Goal: Obtain resource: Obtain resource

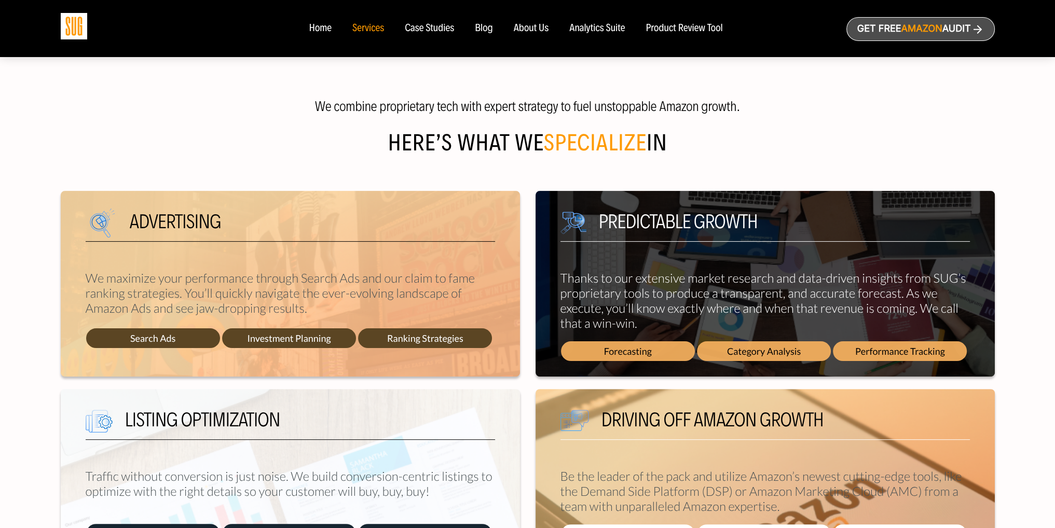
scroll to position [215, 0]
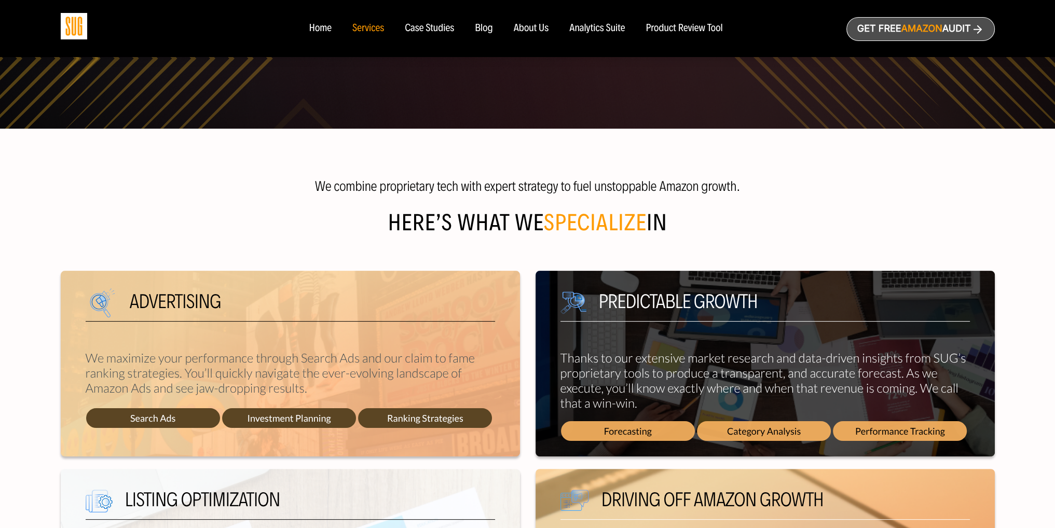
click at [425, 26] on div "Case Studies" at bounding box center [429, 28] width 49 height 11
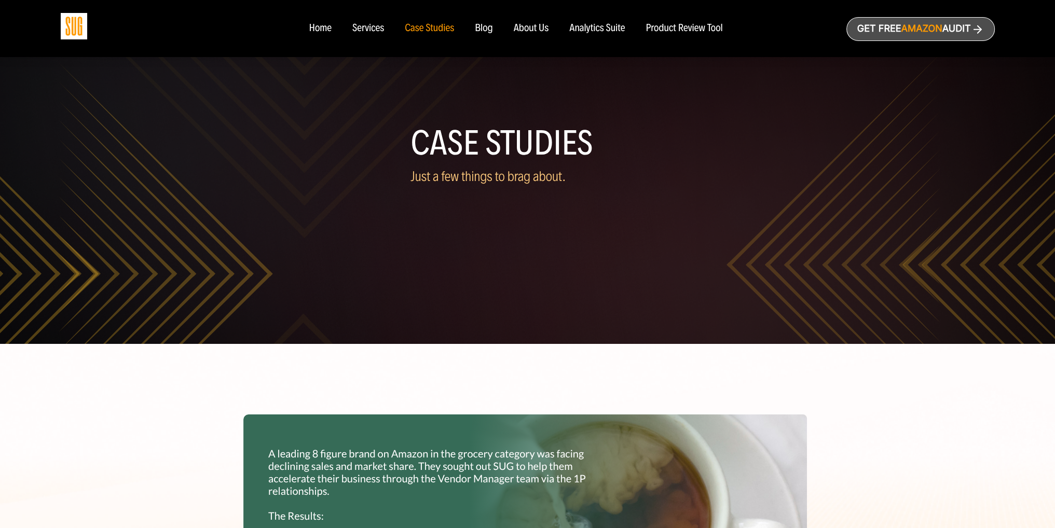
click at [476, 21] on nav "Home Services Case Studies Blog About Us" at bounding box center [527, 28] width 458 height 57
click at [482, 28] on div "Blog" at bounding box center [484, 28] width 18 height 11
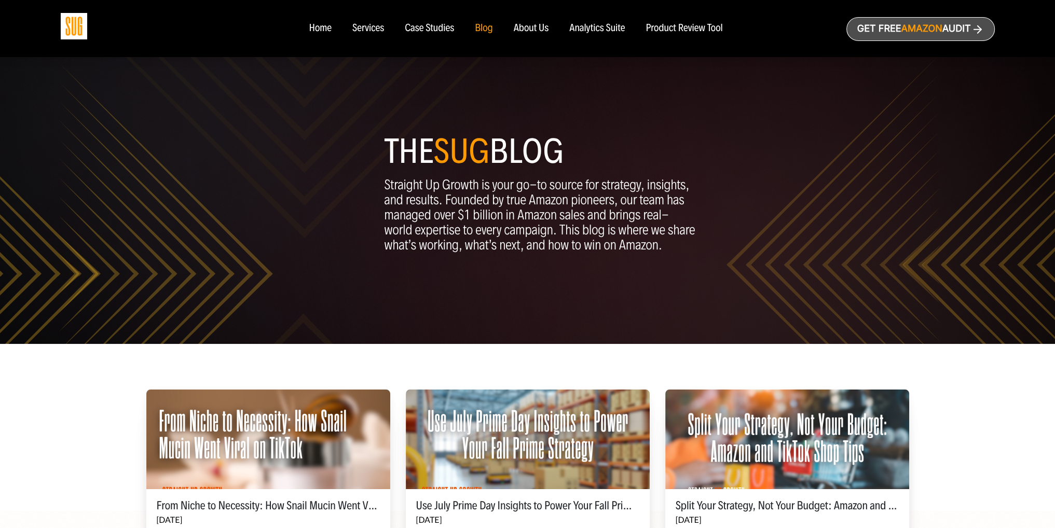
click at [538, 25] on div "About Us" at bounding box center [531, 28] width 35 height 11
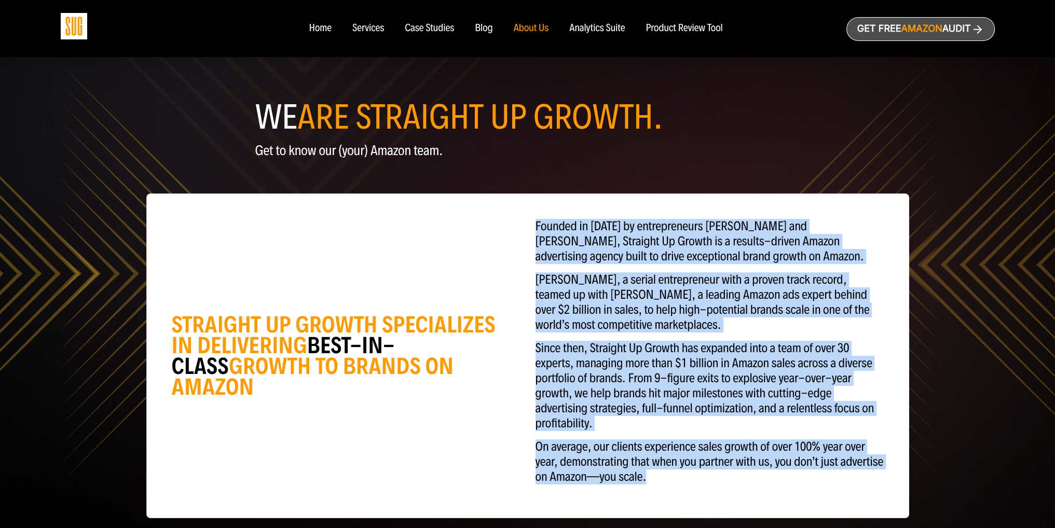
drag, startPoint x: 532, startPoint y: 225, endPoint x: 738, endPoint y: 498, distance: 342.4
click at [738, 498] on div "STRAIGHT UP GROWTH SPECIALIZES IN DELIVERING BEST-IN-CLASS GROWTH TO BRANDS ON …" at bounding box center [528, 356] width 762 height 324
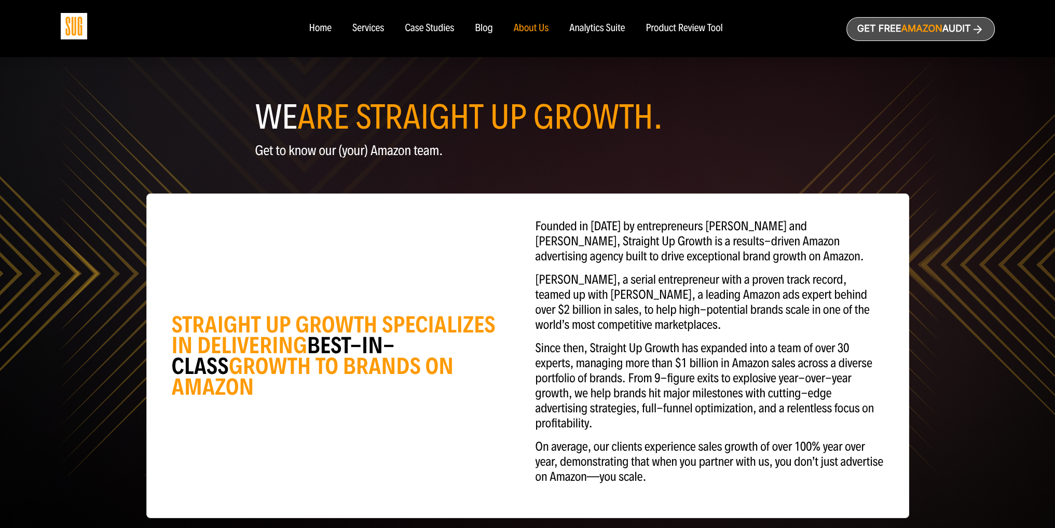
click at [925, 142] on div "WE ARE STRAIGHT UP GROWTH. Get to know our (your) Amazon team." at bounding box center [528, 110] width 934 height 117
click at [489, 25] on div "Blog" at bounding box center [484, 28] width 18 height 11
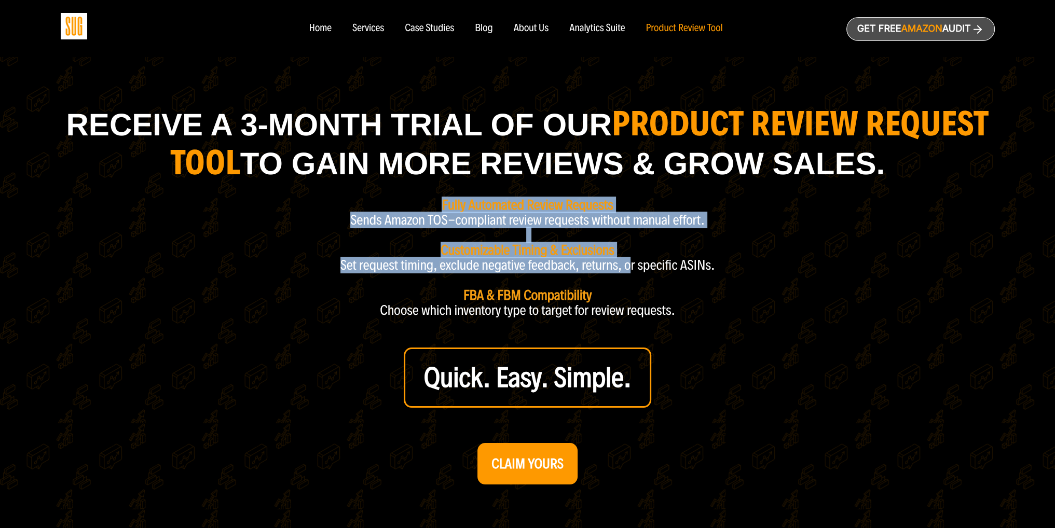
drag, startPoint x: 443, startPoint y: 199, endPoint x: 629, endPoint y: 246, distance: 191.7
click at [629, 246] on div "Receive a 3-month trial of our product Review Request Tool to Gain More Reviews…" at bounding box center [528, 248] width 934 height 286
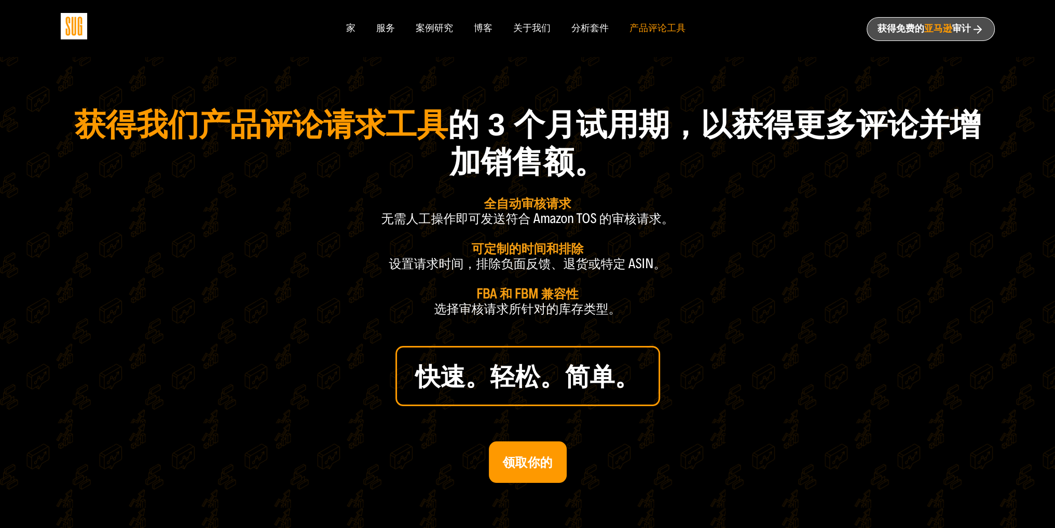
drag, startPoint x: 73, startPoint y: 119, endPoint x: 821, endPoint y: 307, distance: 772.0
click at [828, 297] on div "获得我们产品评论请求工具 的 3 个月试用期， 以获得更多评论并增加销售额。 全自动审核请求 无需人工操作即可发送符合 Amazon TOS 的审核请求。 可…" at bounding box center [528, 247] width 934 height 284
click at [795, 339] on div "获得我们产品评论请求工具 的 3 个月试用期， 以获得更多评论并增加销售额。 全自动审核请求 无需人工操作即可发送符合 Amazon TOS 的审核请求。 可…" at bounding box center [528, 247] width 934 height 284
click at [884, 268] on div "获得我们产品评论请求工具 的 3 个月试用期， 以获得更多评论并增加销售额。 全自动审核请求 无需人工操作即可发送符合 Amazon TOS 的审核请求。 可…" at bounding box center [528, 247] width 934 height 284
